Goal: Task Accomplishment & Management: Manage account settings

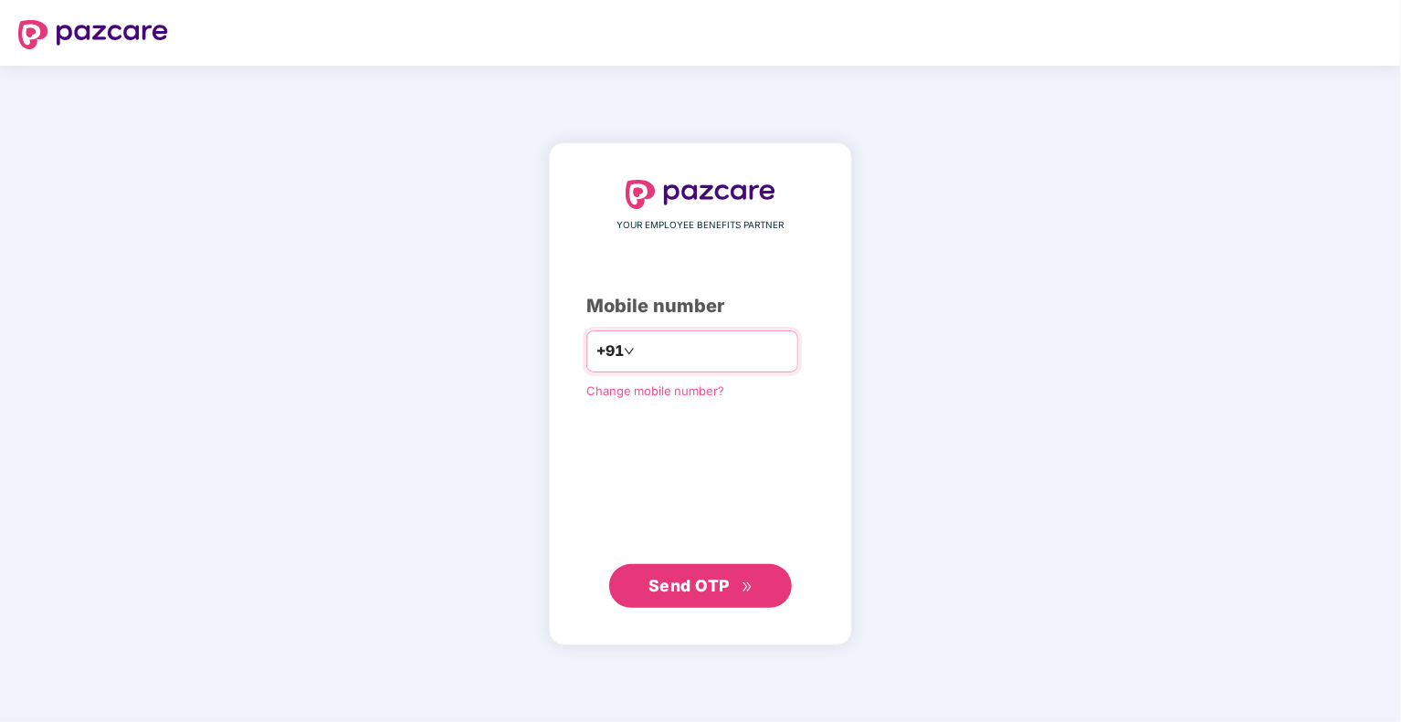
type input "**********"
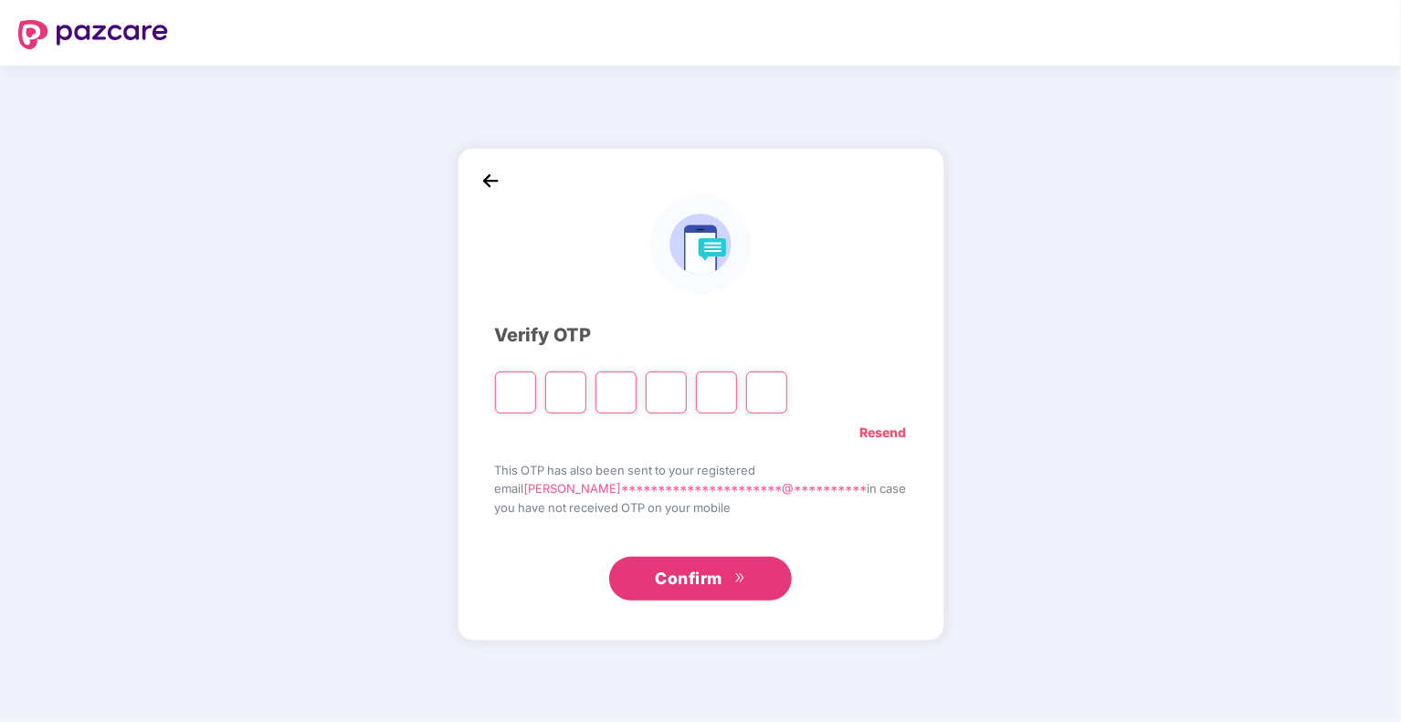
type input "*"
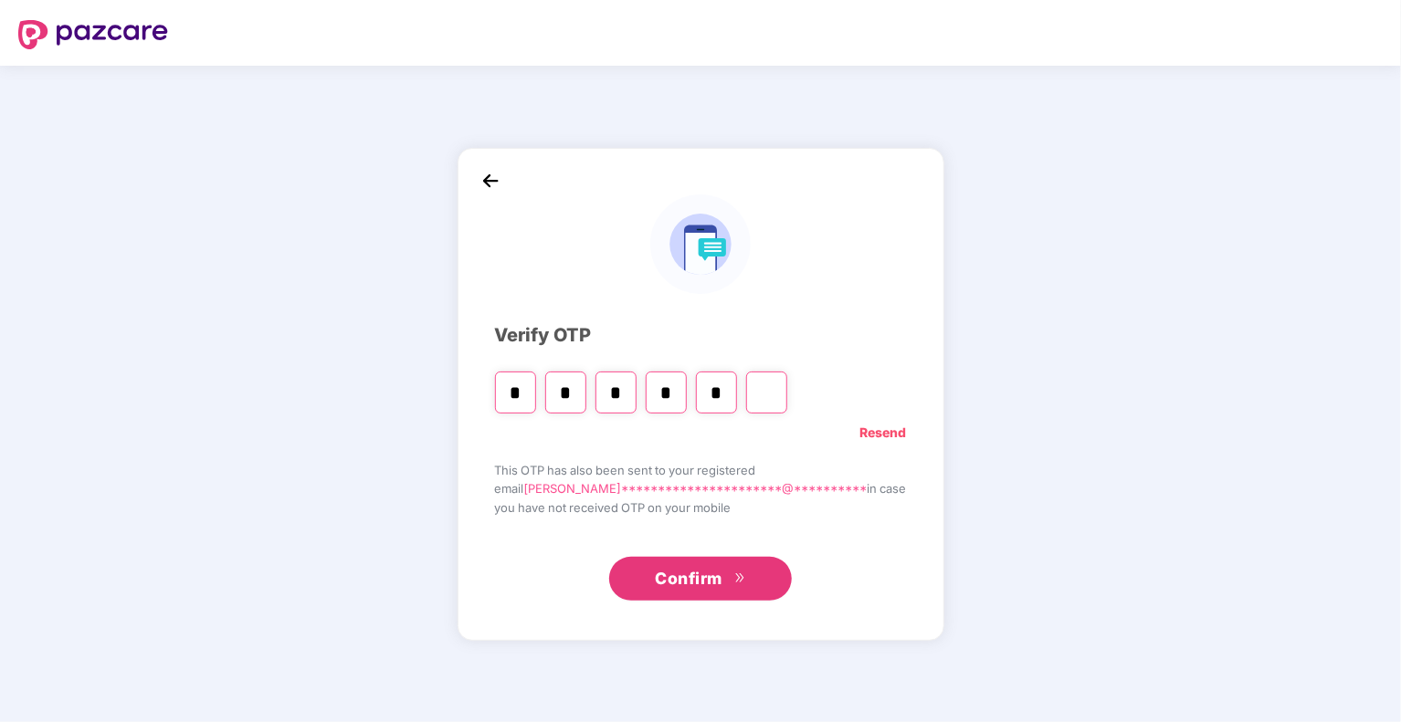
type input "*"
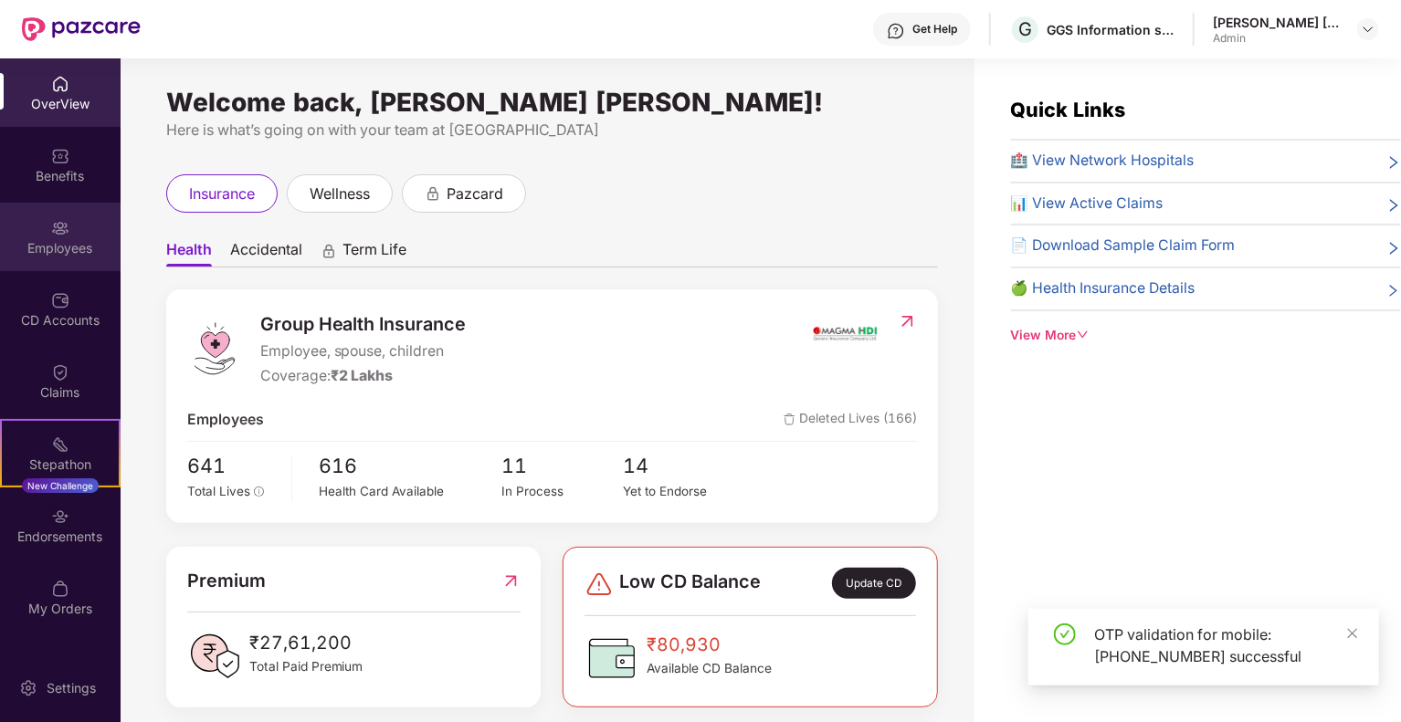
click at [44, 226] on div "Employees" at bounding box center [60, 237] width 121 height 68
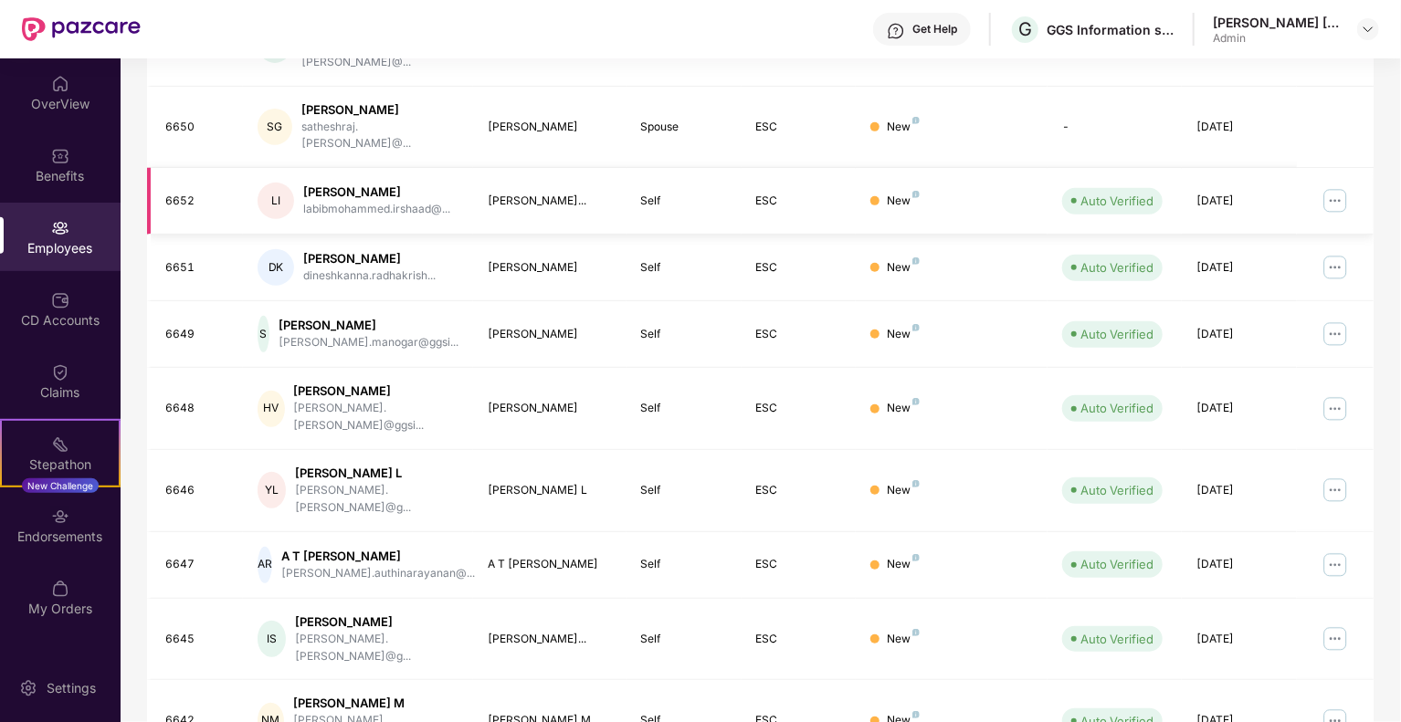
scroll to position [397, 0]
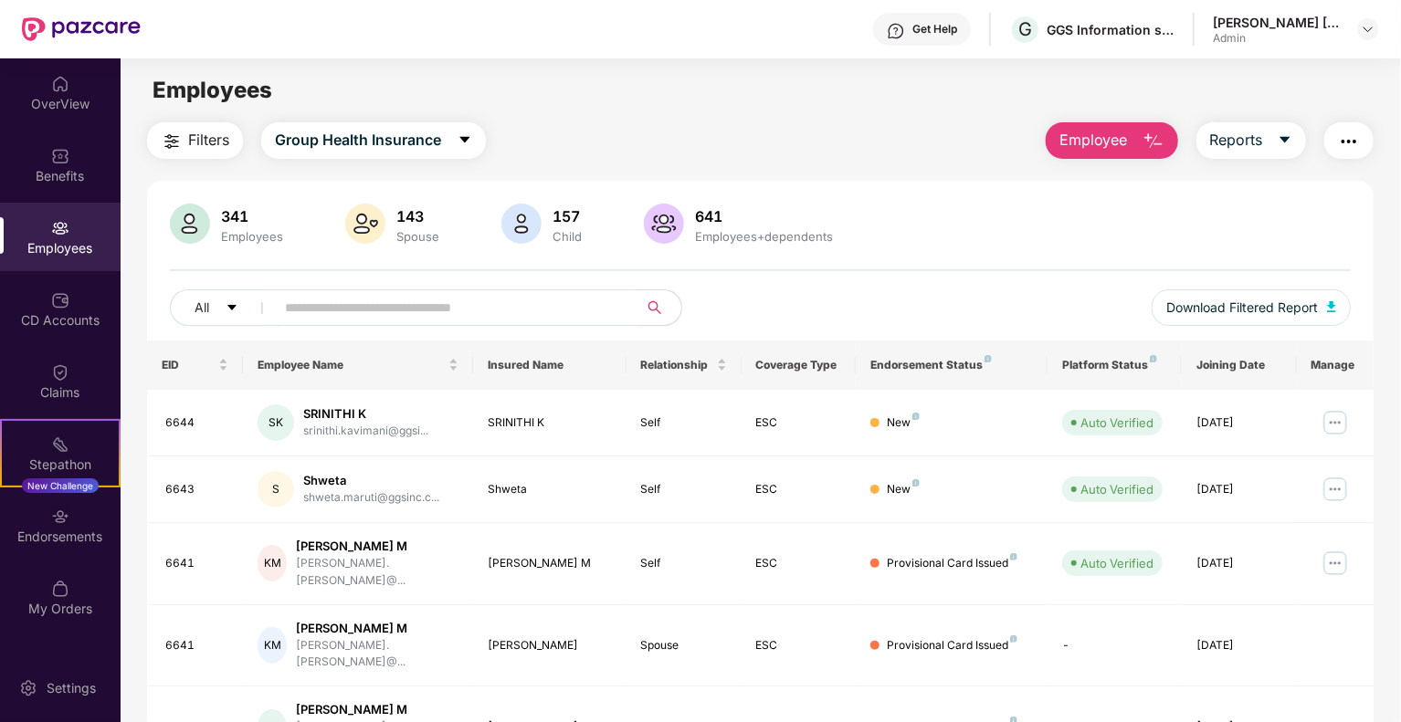
scroll to position [443, 0]
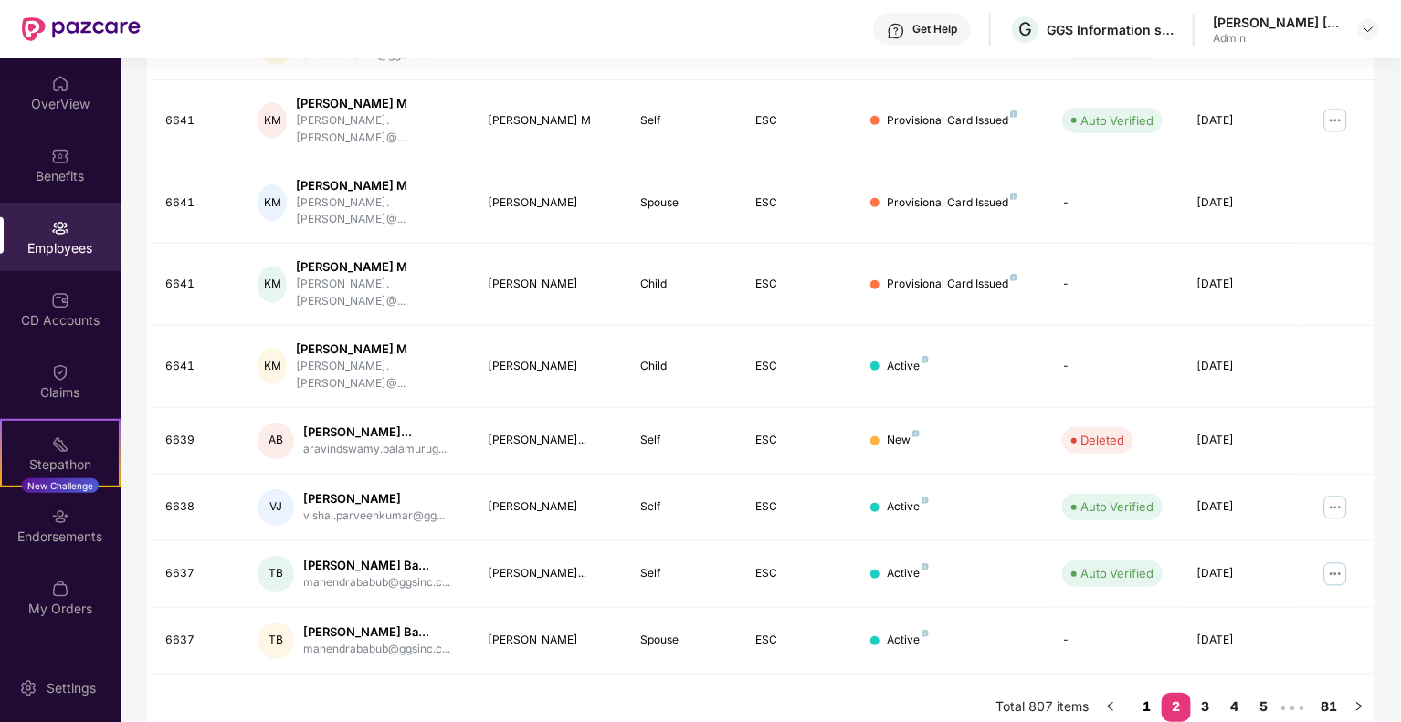
click at [1147, 695] on link "1" at bounding box center [1146, 706] width 29 height 27
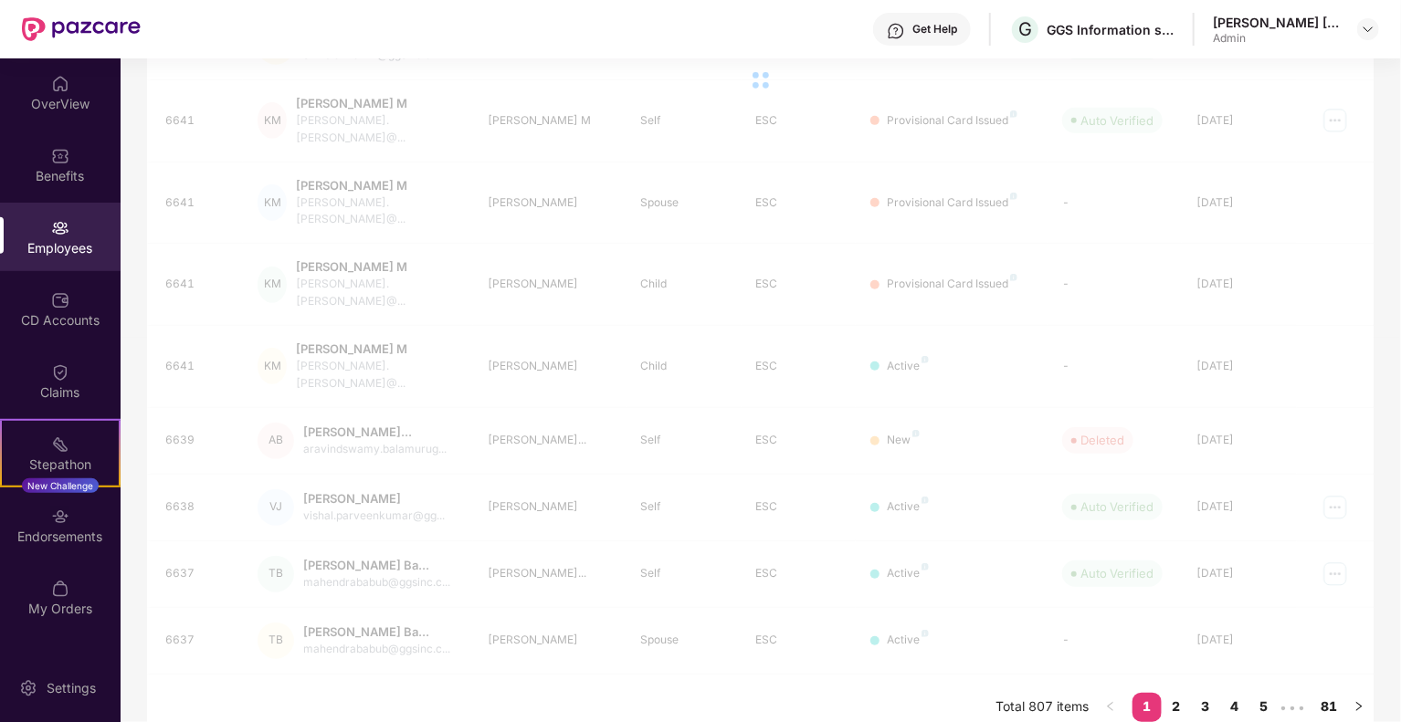
scroll to position [397, 0]
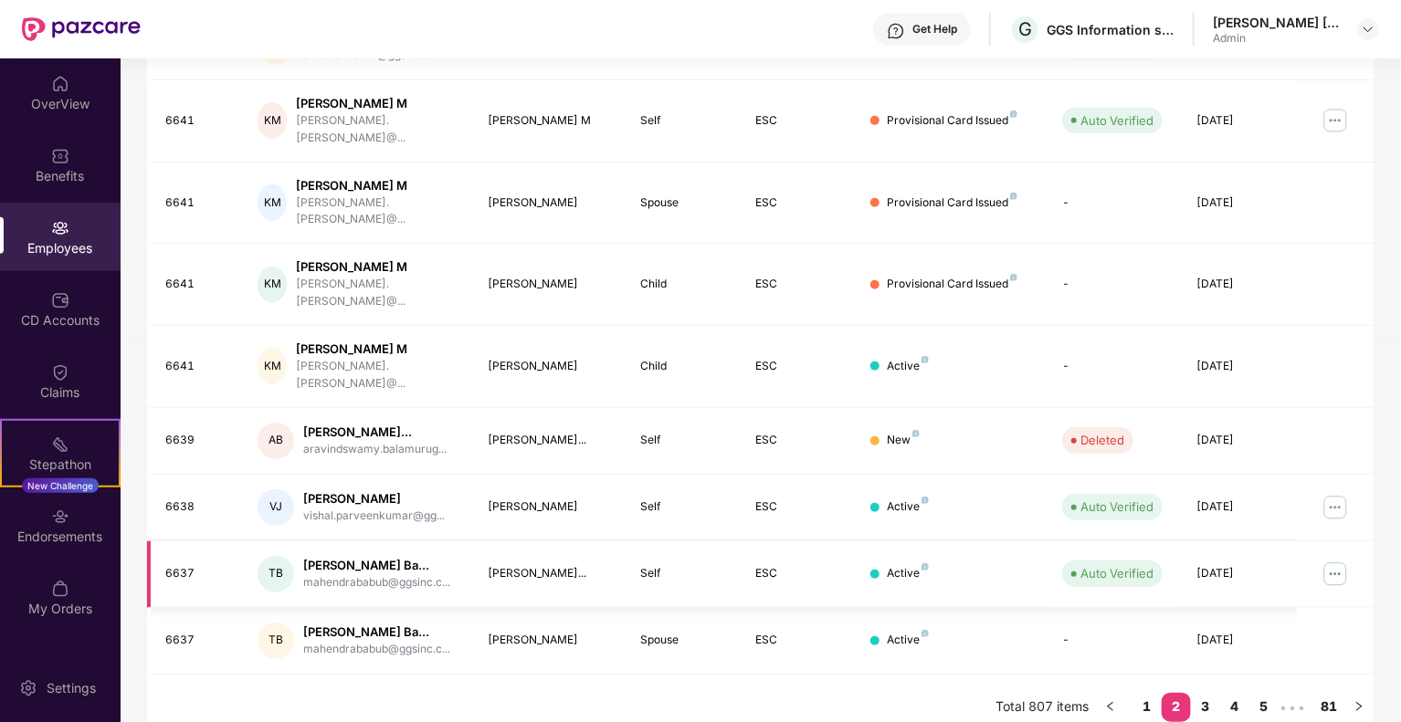
scroll to position [0, 0]
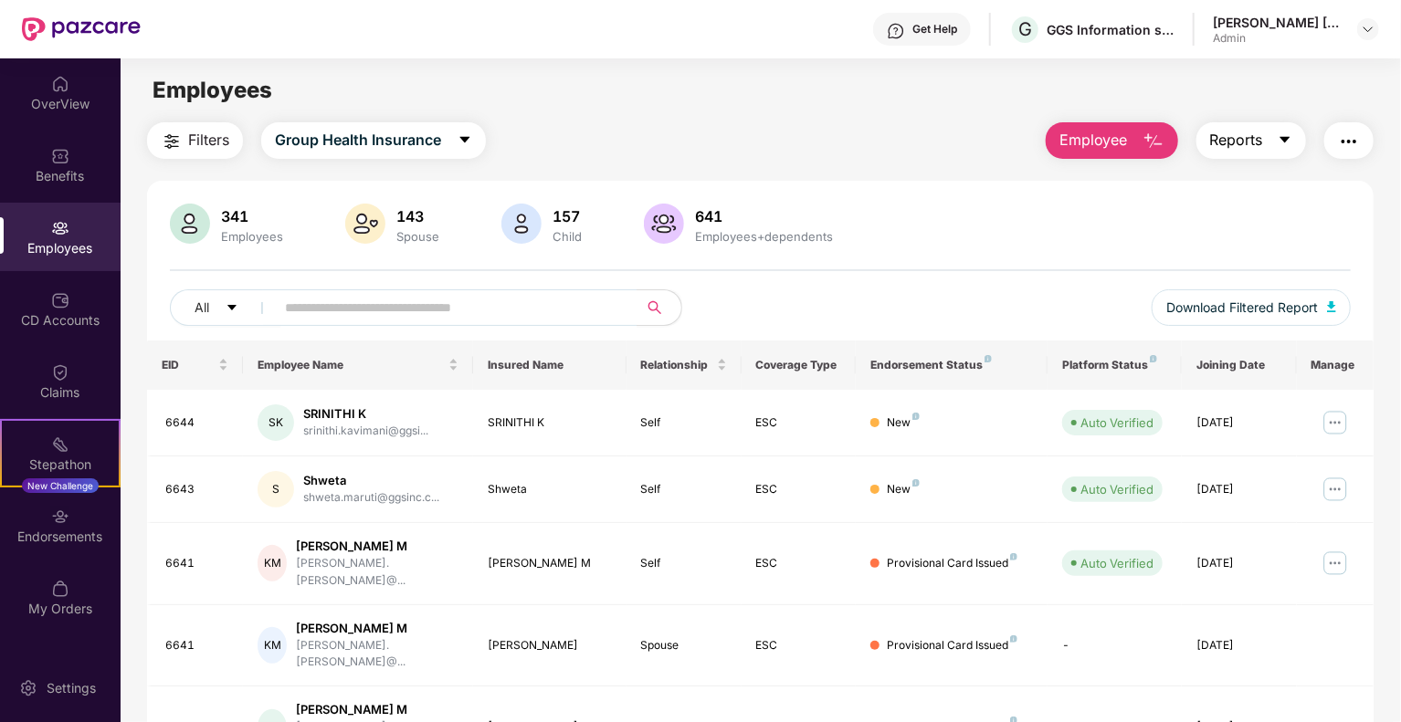
click at [1244, 152] on button "Reports" at bounding box center [1251, 140] width 110 height 37
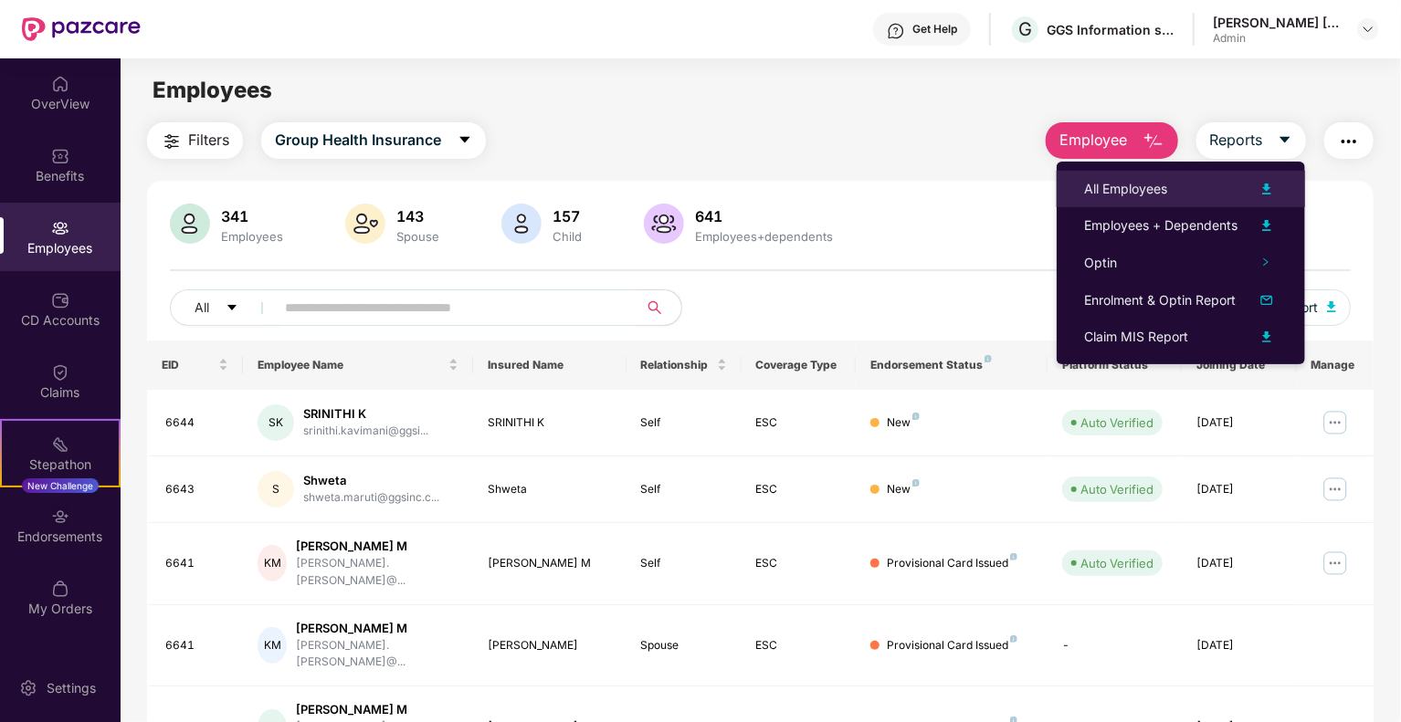
click at [1183, 194] on div "All Employees" at bounding box center [1181, 189] width 194 height 22
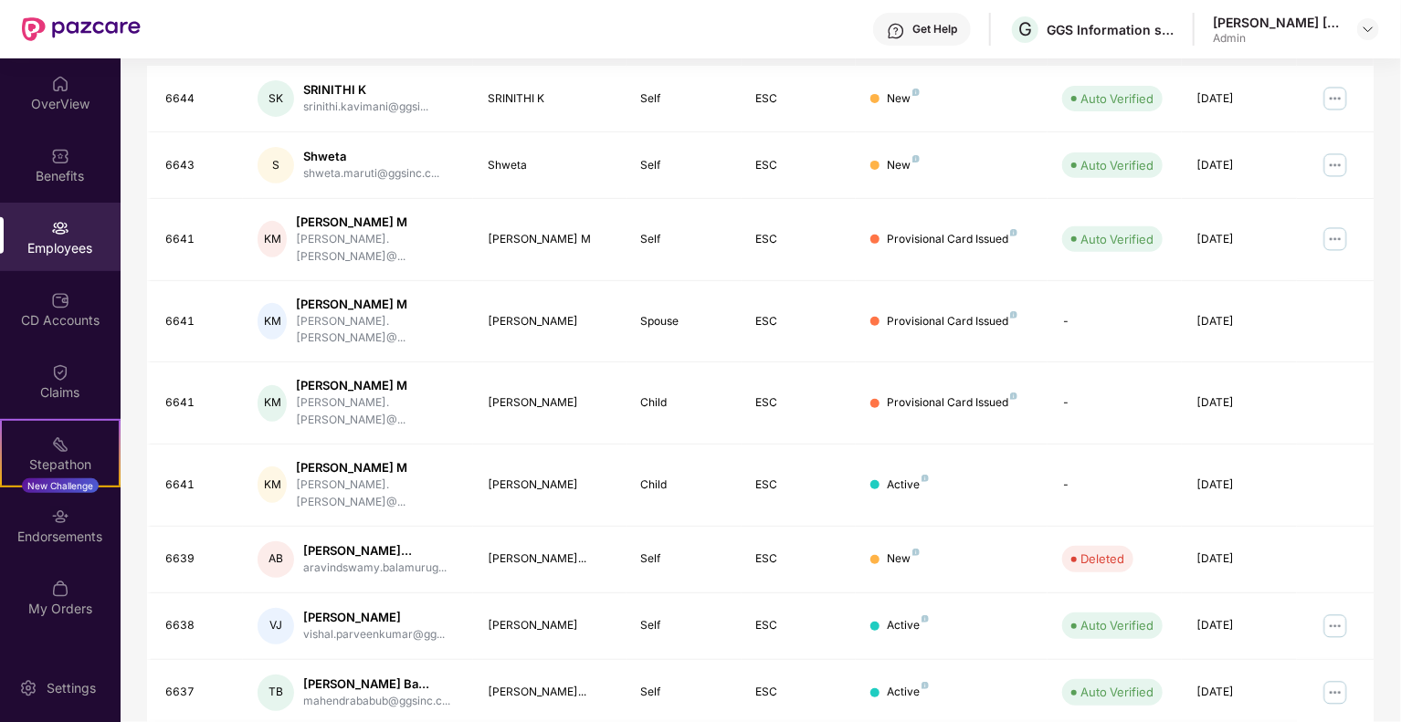
scroll to position [443, 0]
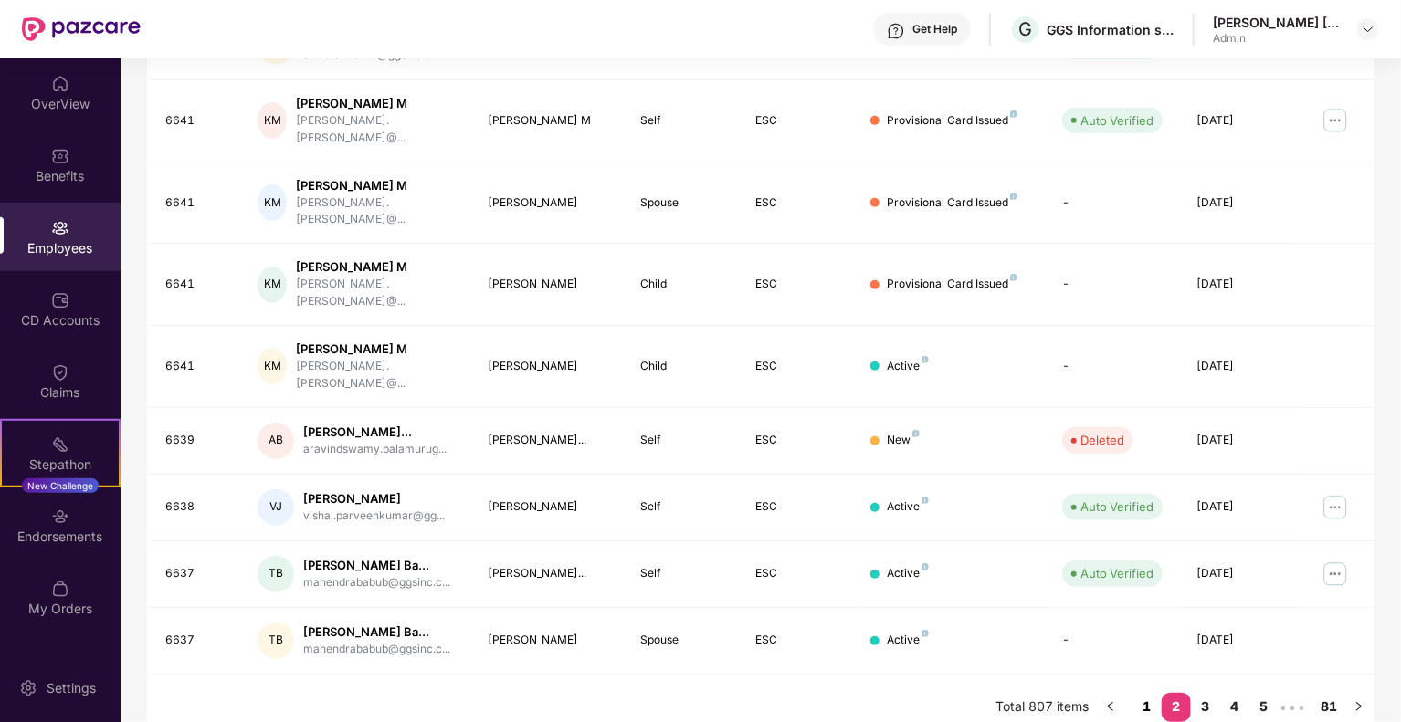
click at [1144, 697] on link "1" at bounding box center [1146, 706] width 29 height 27
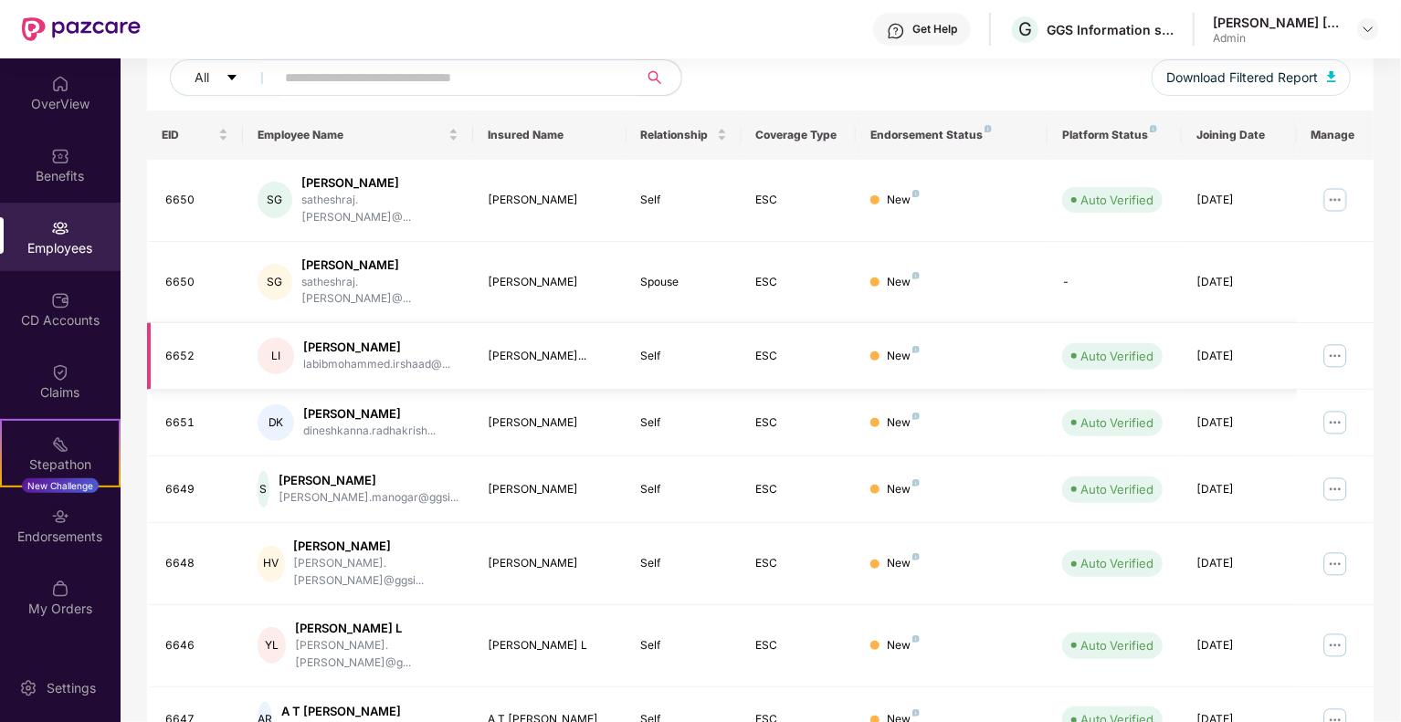
scroll to position [0, 0]
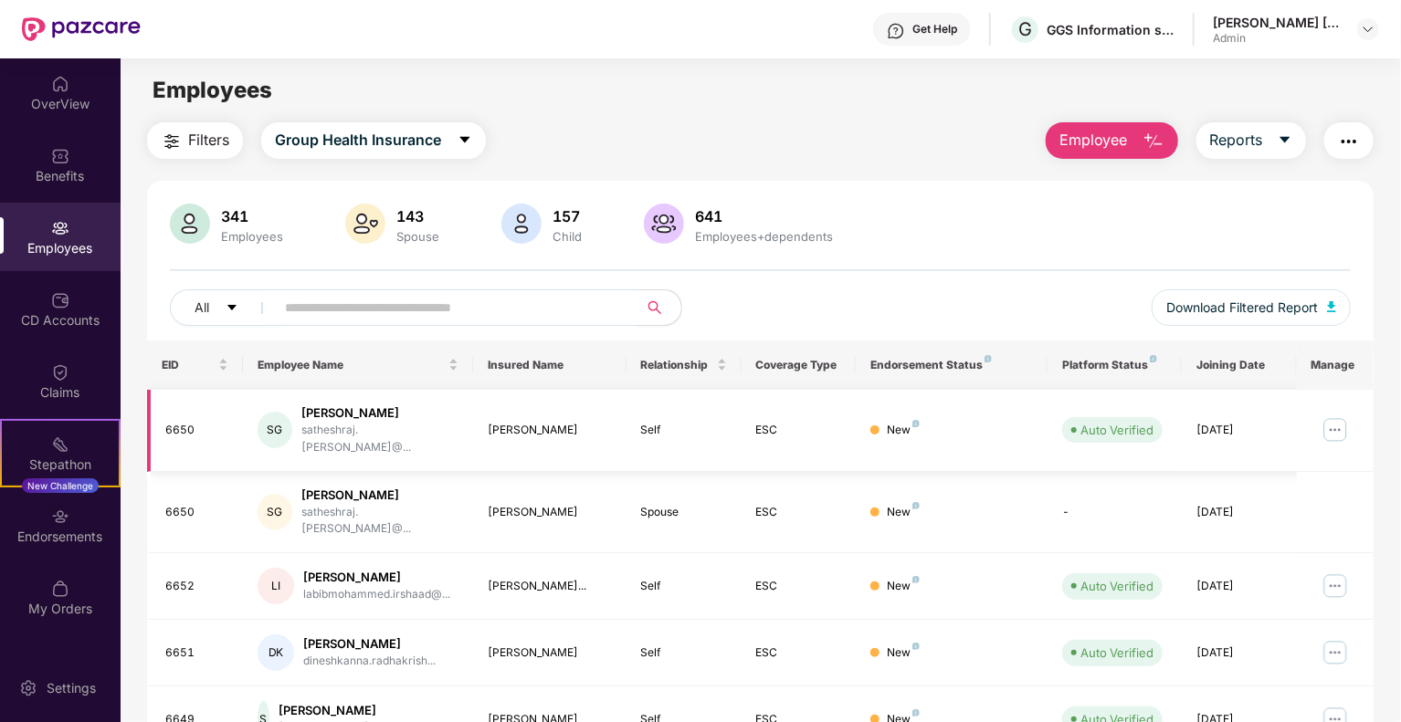
click at [1337, 420] on img at bounding box center [1334, 429] width 29 height 29
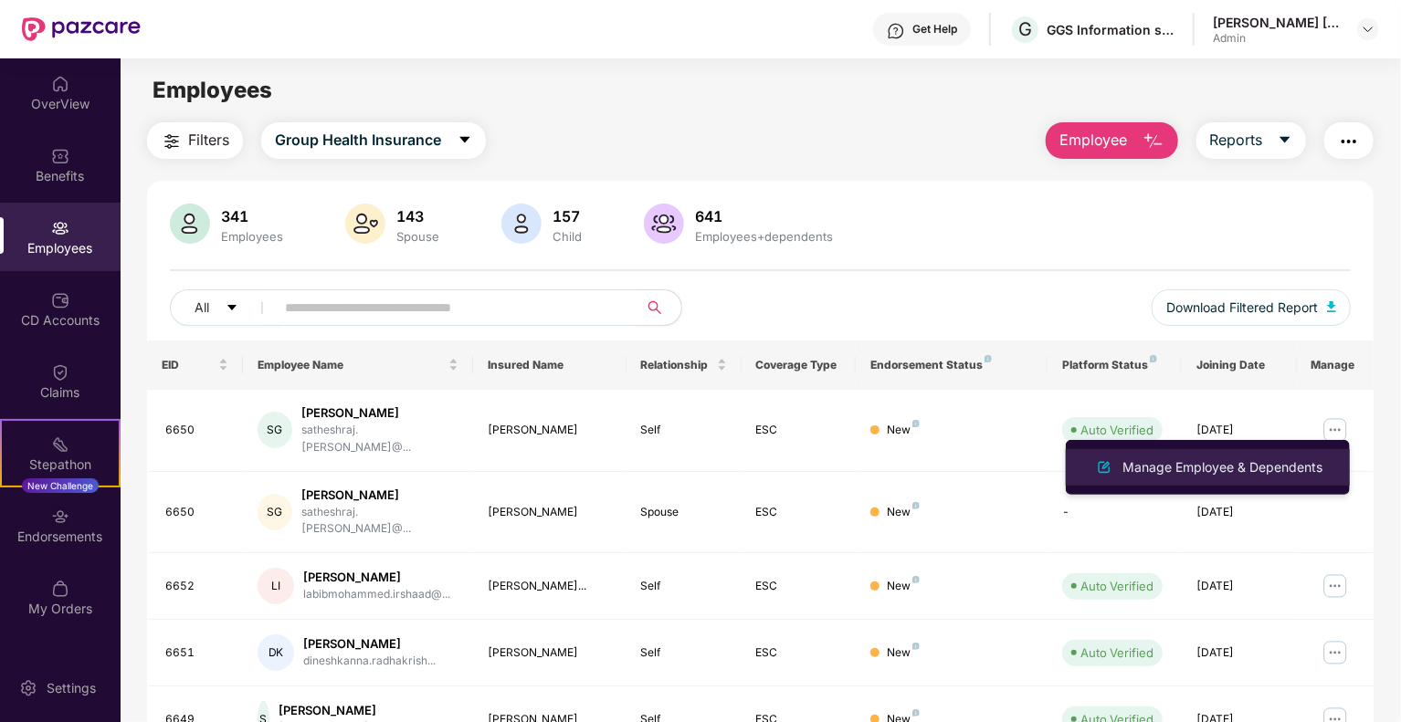
click at [1232, 467] on div "Manage Employee & Dependents" at bounding box center [1222, 467] width 207 height 20
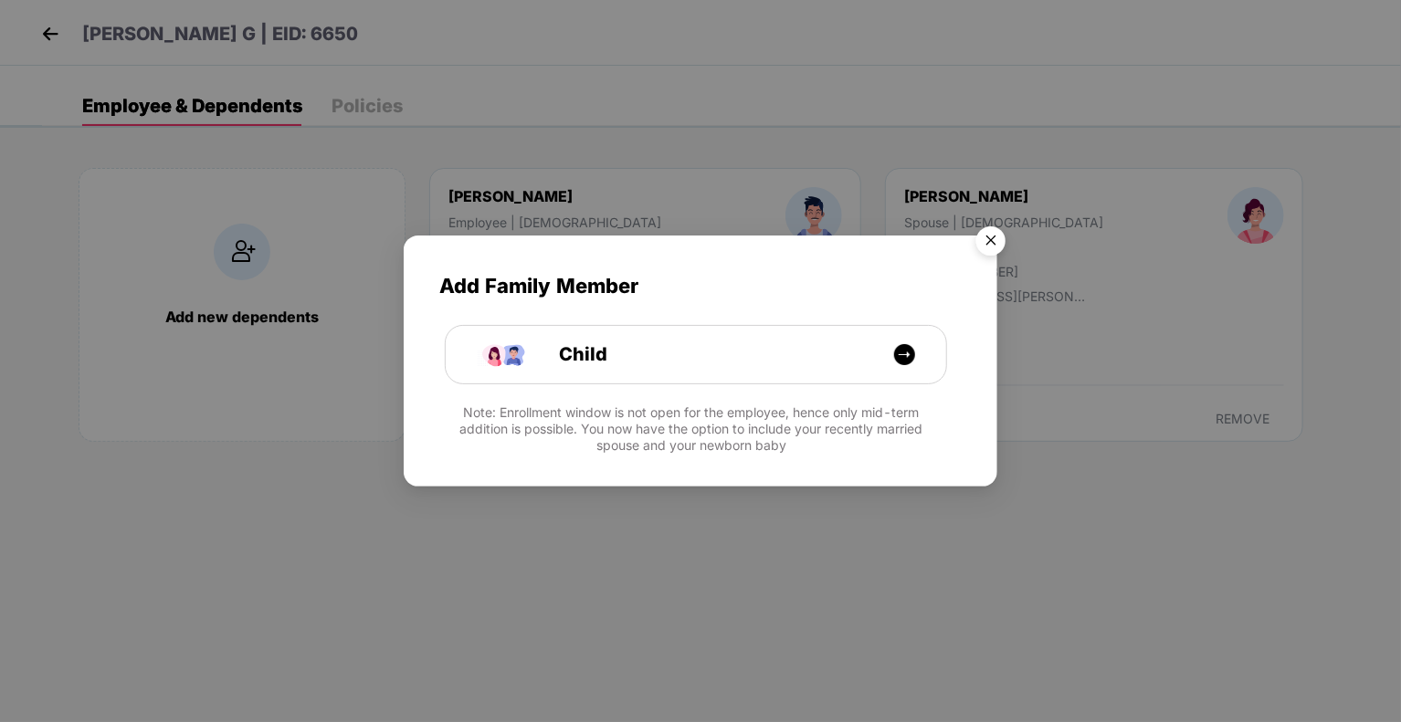
click at [994, 248] on img "Close" at bounding box center [990, 243] width 51 height 51
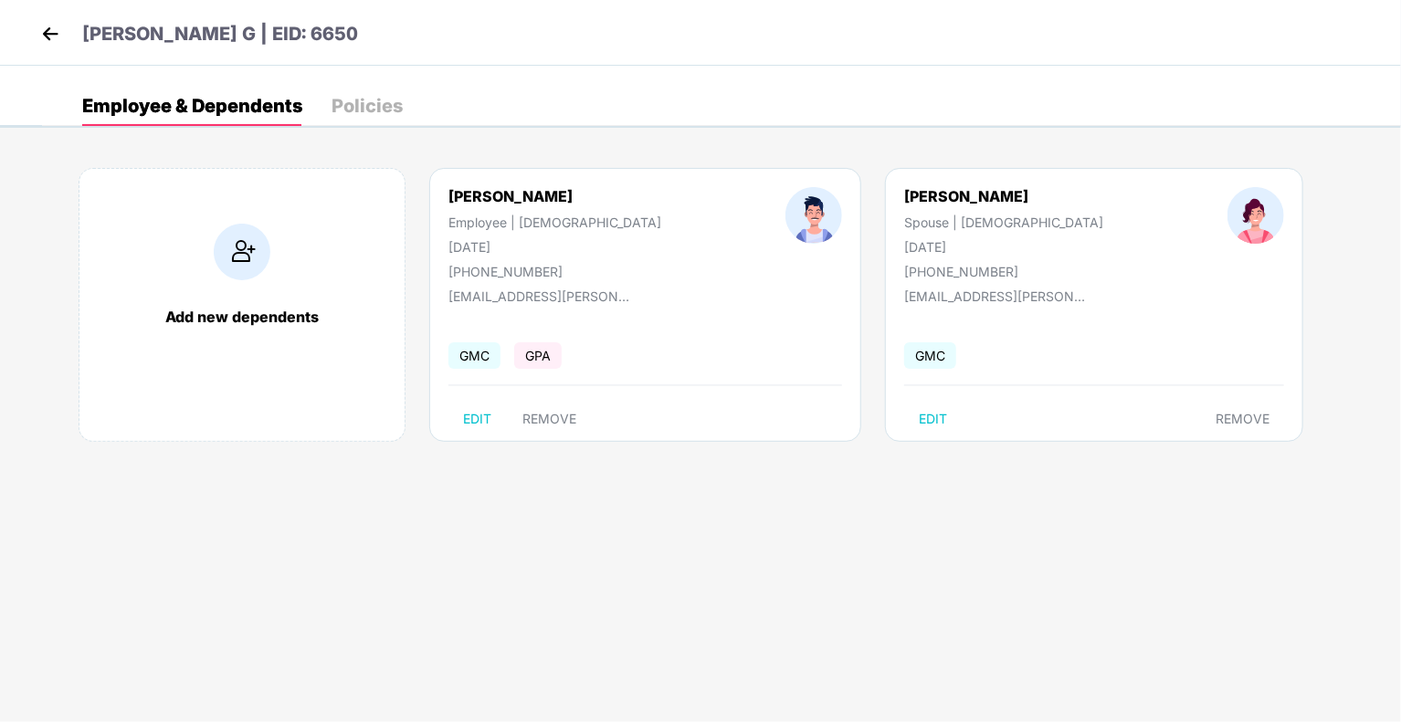
click at [60, 43] on img at bounding box center [50, 33] width 27 height 27
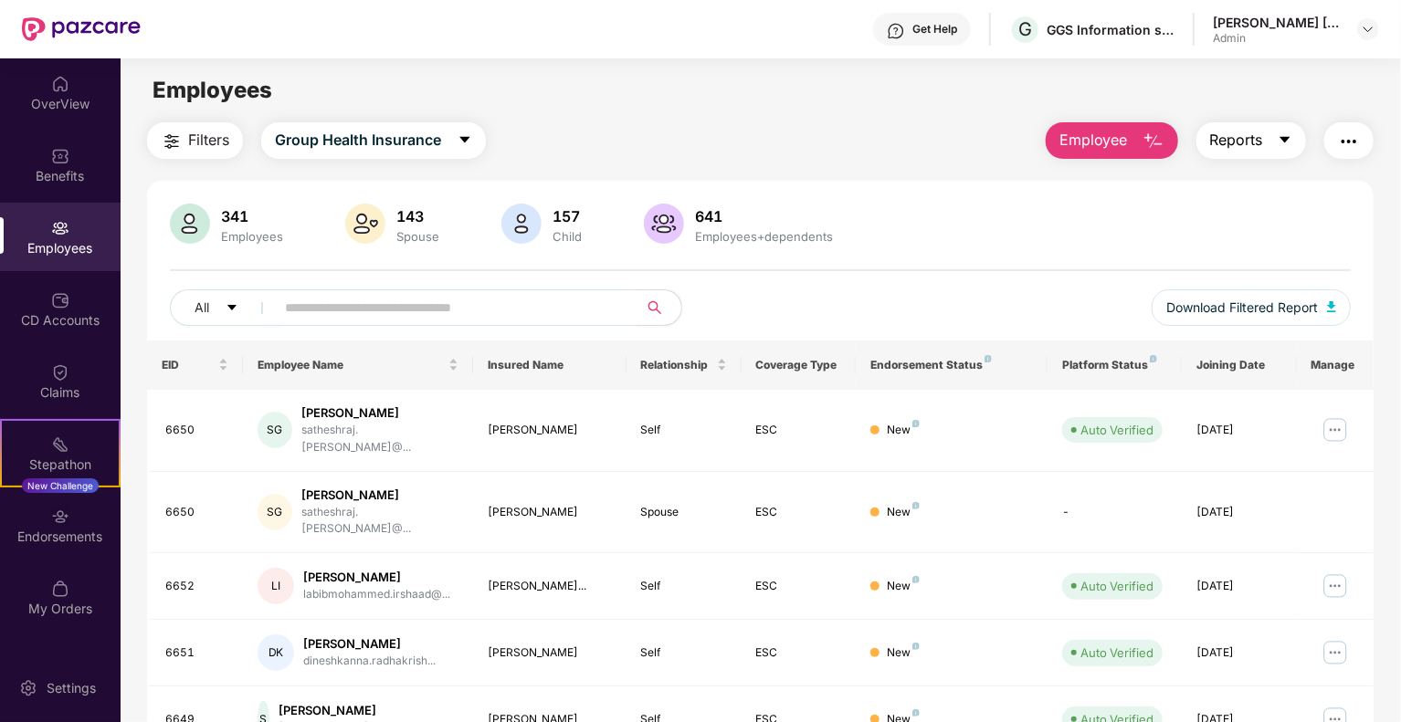
click at [1261, 144] on span "Reports" at bounding box center [1236, 140] width 53 height 23
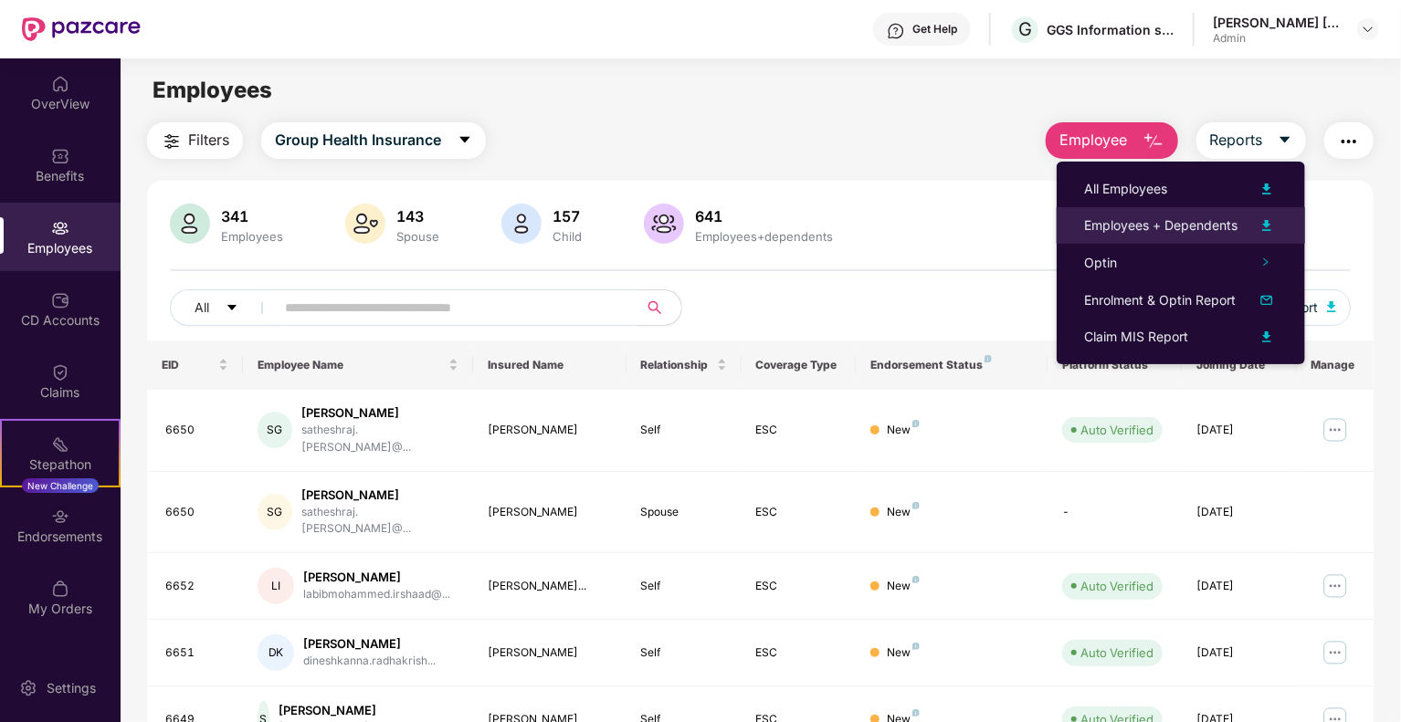
click at [1238, 218] on div at bounding box center [1257, 226] width 40 height 22
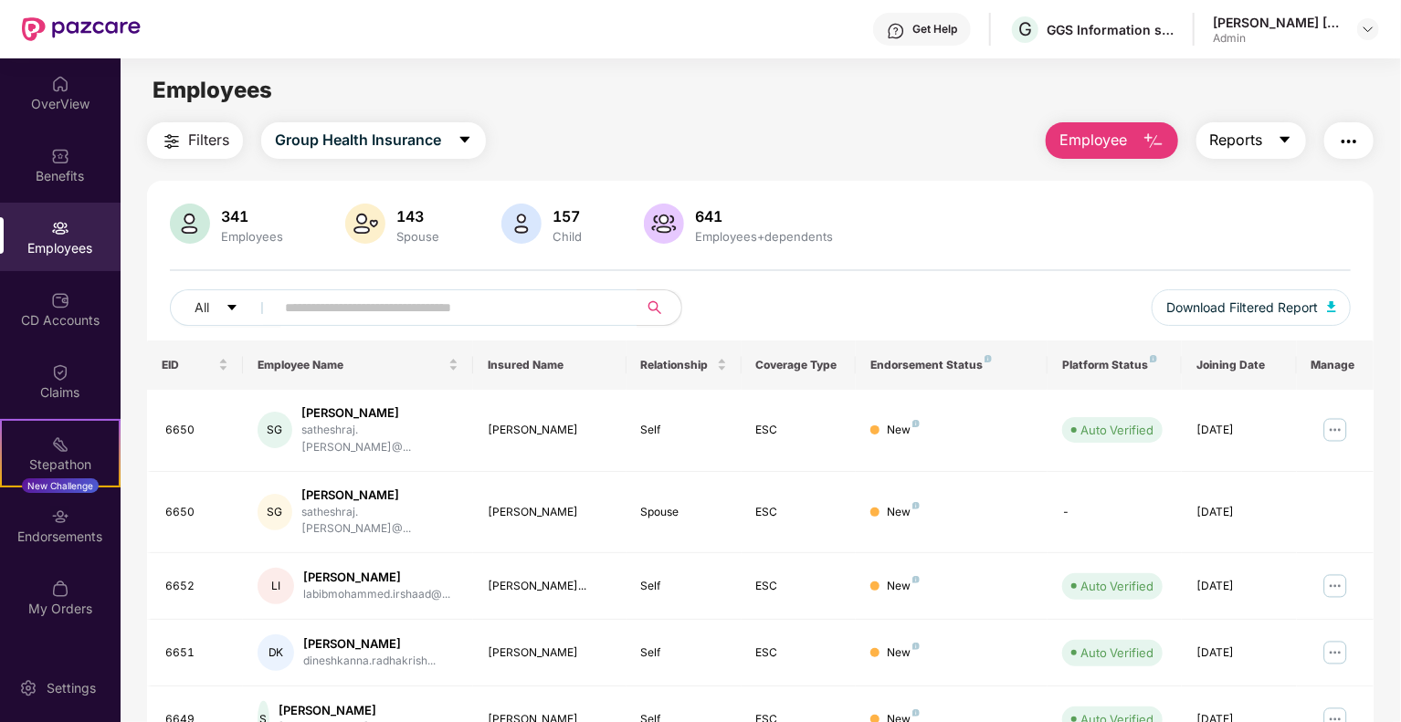
click at [1286, 145] on icon "caret-down" at bounding box center [1284, 139] width 15 height 15
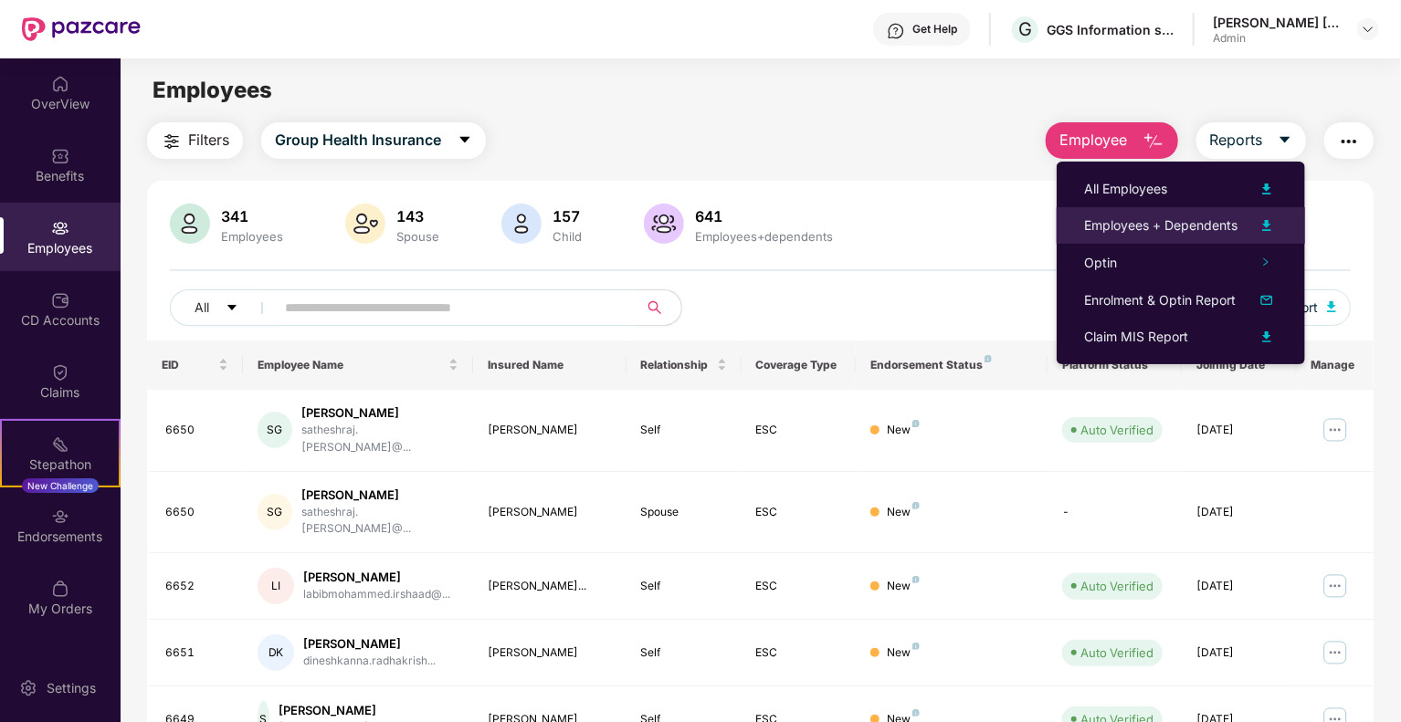
click at [1233, 221] on div "Employees + Dependents" at bounding box center [1160, 226] width 153 height 20
